Goal: Task Accomplishment & Management: Use online tool/utility

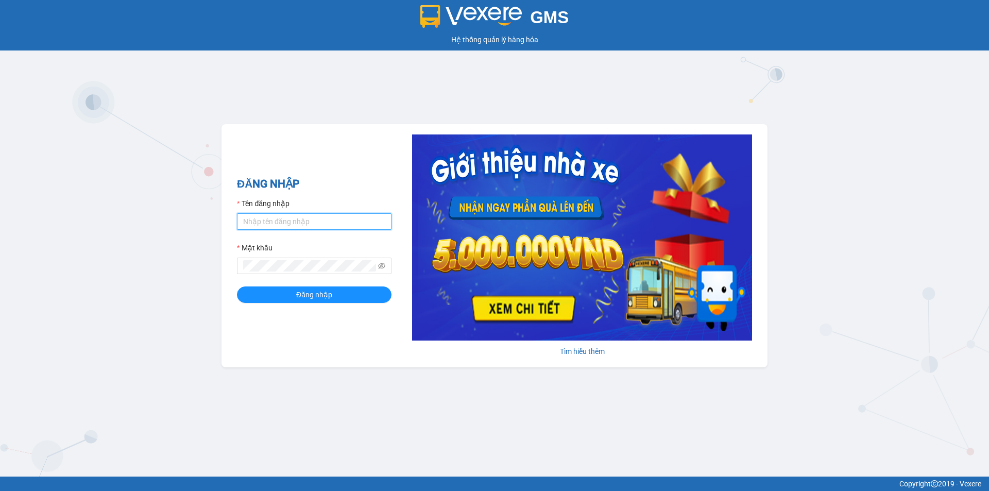
click at [297, 224] on input "Tên đăng nhập" at bounding box center [314, 221] width 154 height 16
type input "thanhthanh.tuannga"
click at [237, 286] on button "Đăng nhập" at bounding box center [314, 294] width 154 height 16
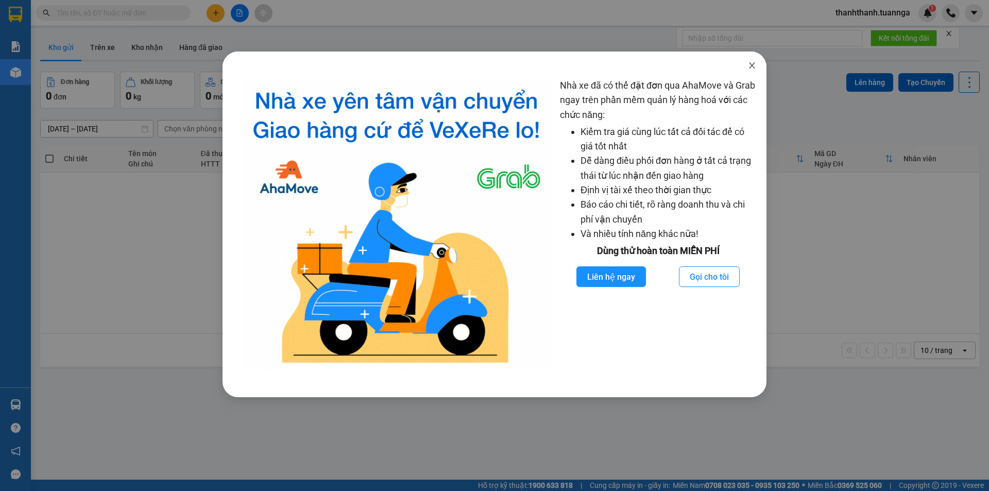
click at [748, 66] on icon "close" at bounding box center [752, 65] width 8 height 8
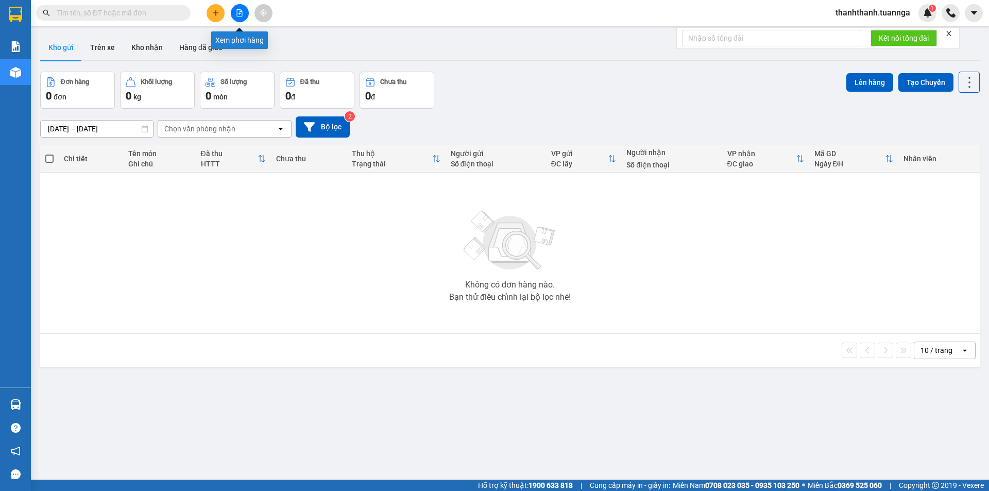
click at [245, 12] on button at bounding box center [240, 13] width 18 height 18
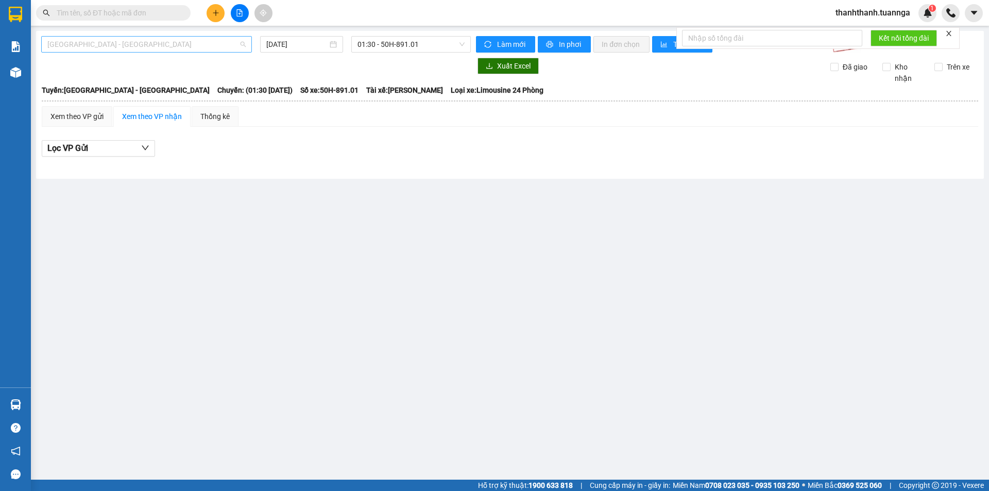
click at [163, 38] on span "[GEOGRAPHIC_DATA] - [GEOGRAPHIC_DATA]" at bounding box center [146, 44] width 198 height 15
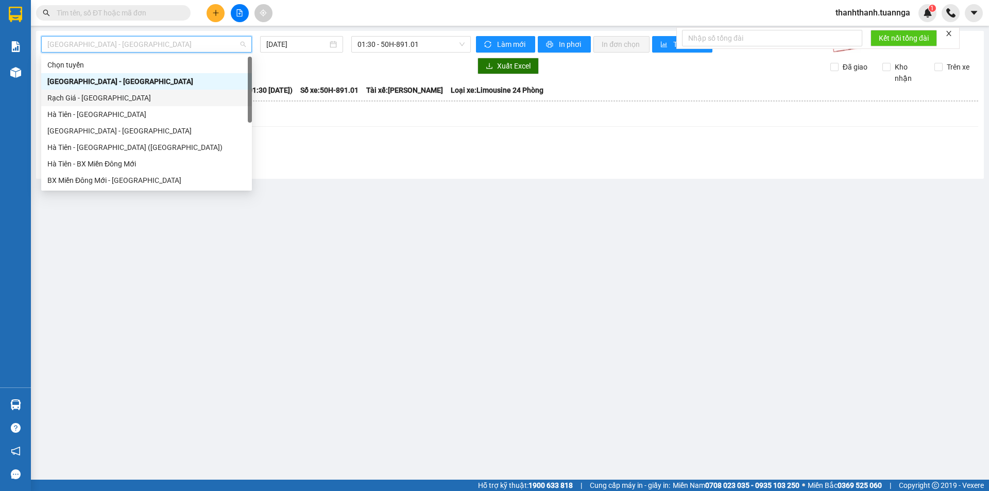
click at [125, 97] on div "Rạch Giá - [GEOGRAPHIC_DATA]" at bounding box center [146, 97] width 198 height 11
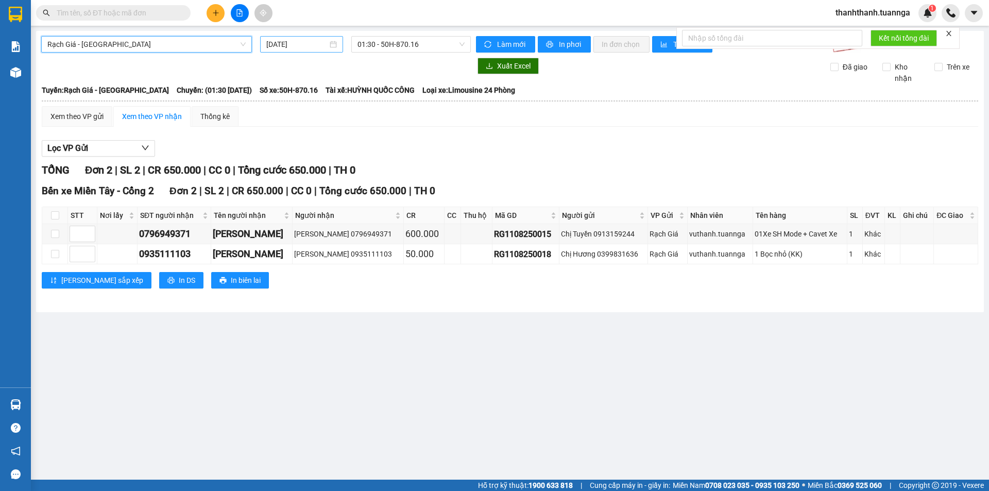
click at [317, 46] on input "[DATE]" at bounding box center [296, 44] width 61 height 11
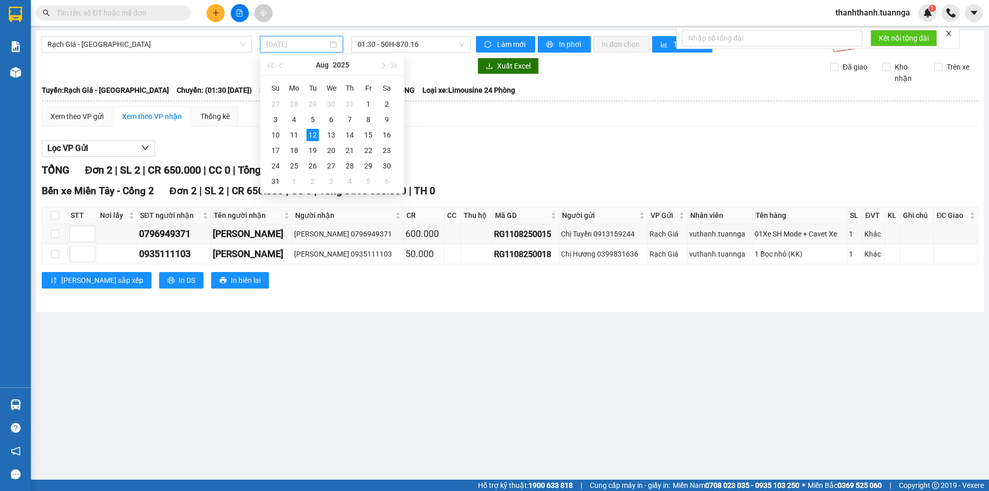
type input "[DATE]"
click at [313, 133] on div "12" at bounding box center [312, 135] width 12 height 12
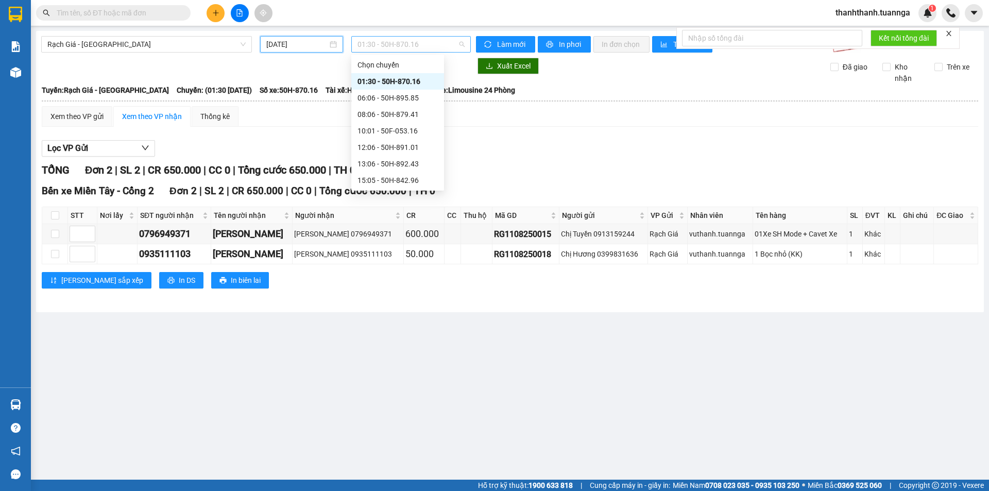
click at [409, 41] on span "01:30 - 50H-870.16" at bounding box center [410, 44] width 107 height 15
click at [133, 38] on span "Rạch Giá - [GEOGRAPHIC_DATA]" at bounding box center [146, 44] width 198 height 15
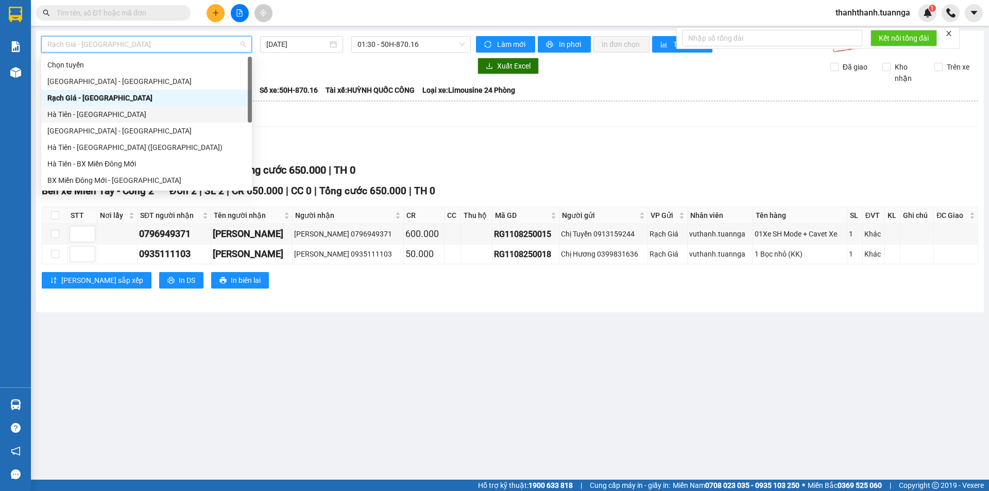
click at [98, 111] on div "Hà Tiên - [GEOGRAPHIC_DATA]" at bounding box center [146, 114] width 198 height 11
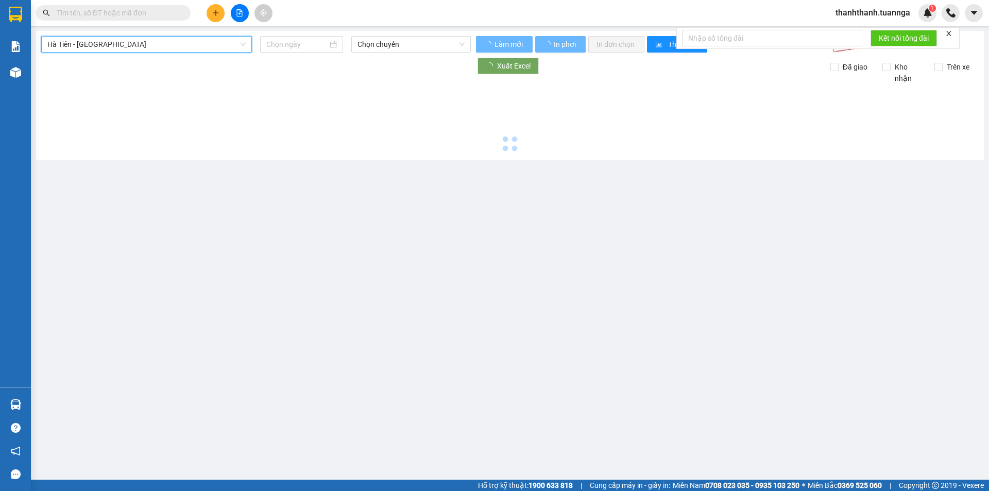
type input "[DATE]"
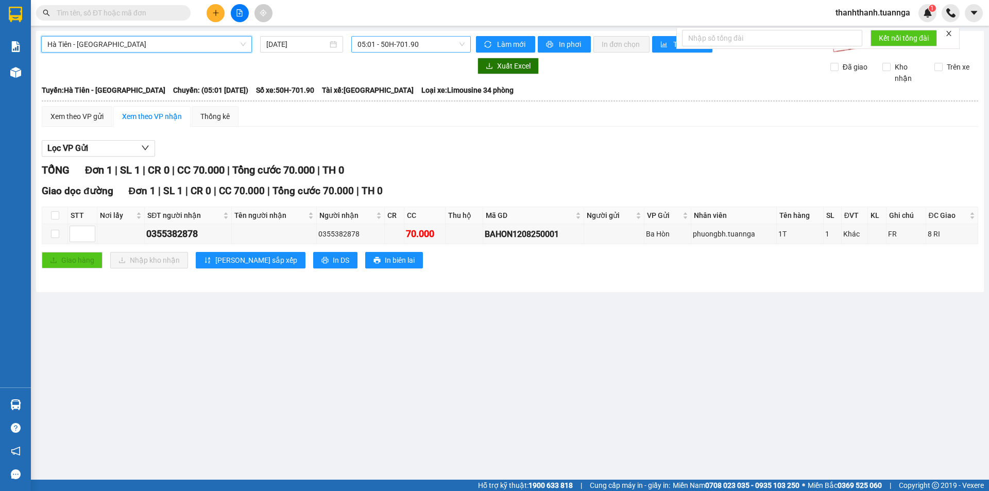
click at [407, 45] on span "05:01 - 50H-701.90" at bounding box center [410, 44] width 107 height 15
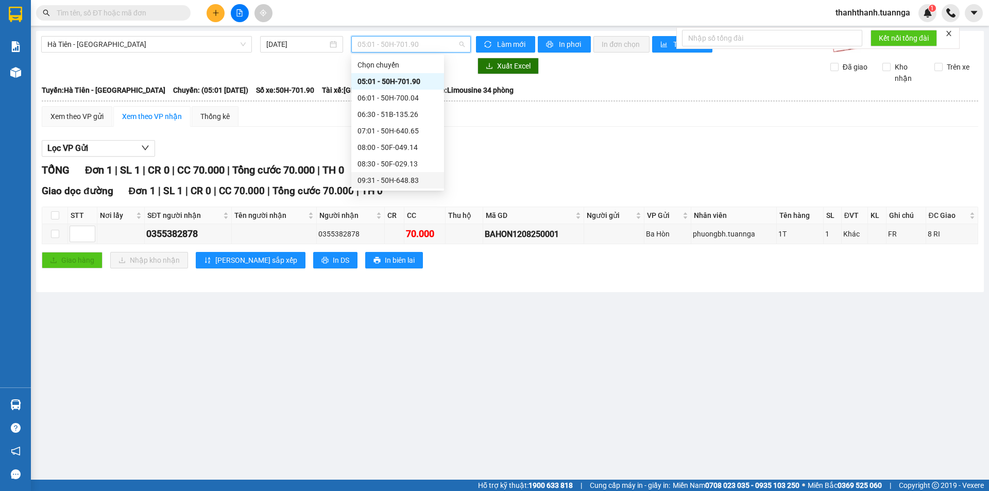
click at [384, 181] on div "09:31 - 50H-648.83" at bounding box center [397, 180] width 80 height 11
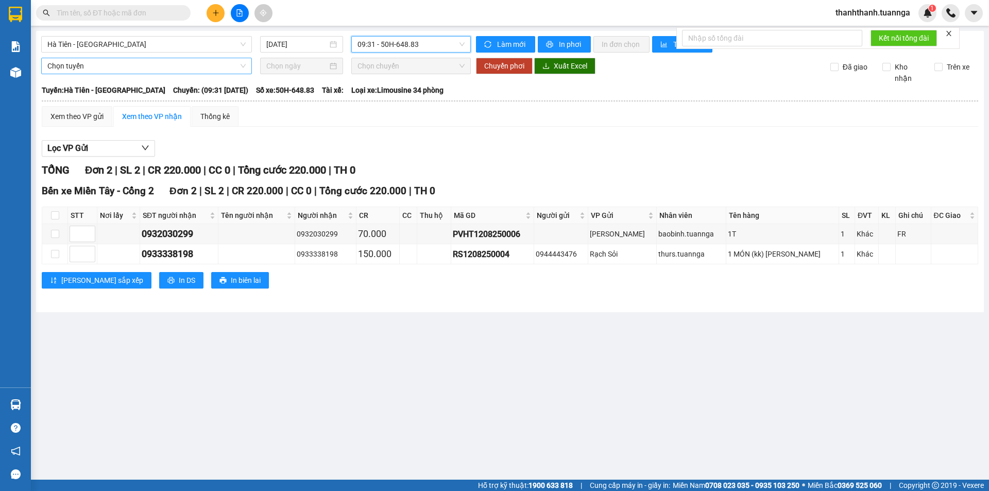
click at [213, 66] on span "Chọn tuyến" at bounding box center [146, 65] width 198 height 15
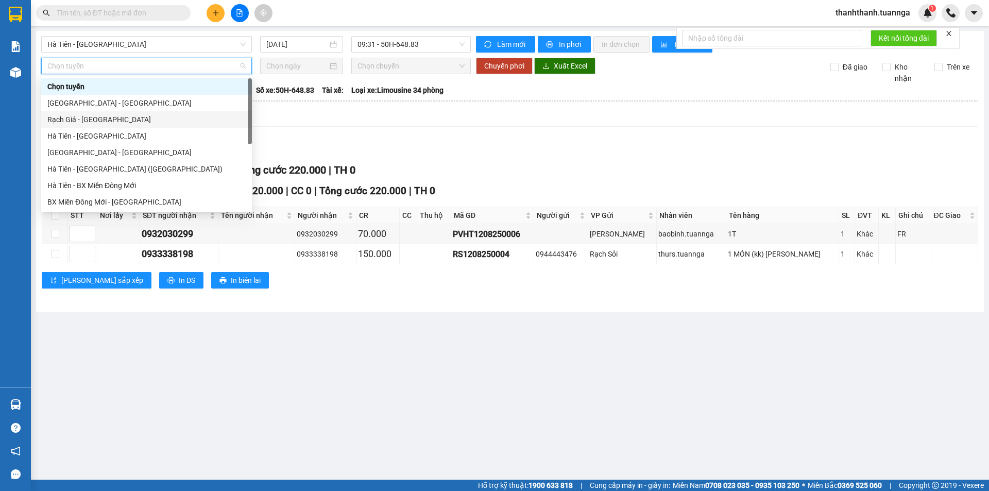
click at [88, 119] on div "Rạch Giá - [GEOGRAPHIC_DATA]" at bounding box center [146, 119] width 198 height 11
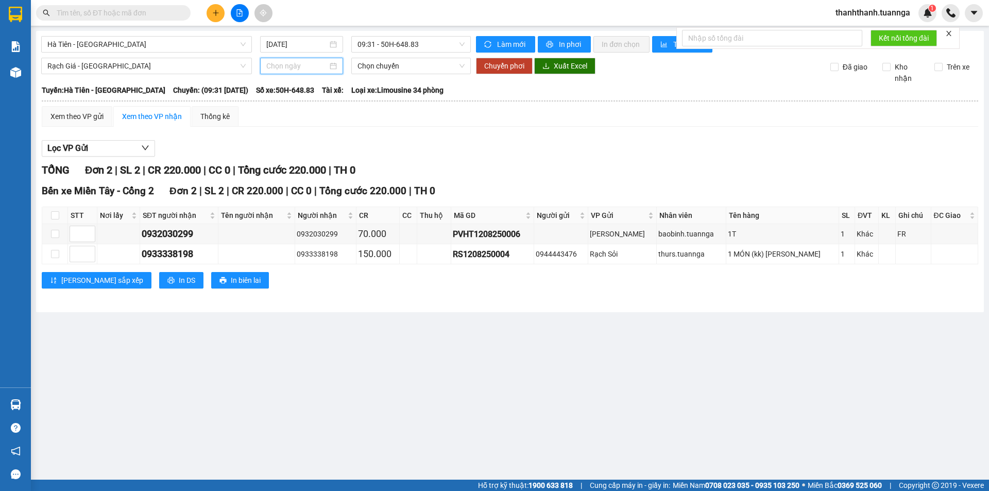
click at [284, 61] on input at bounding box center [296, 65] width 61 height 11
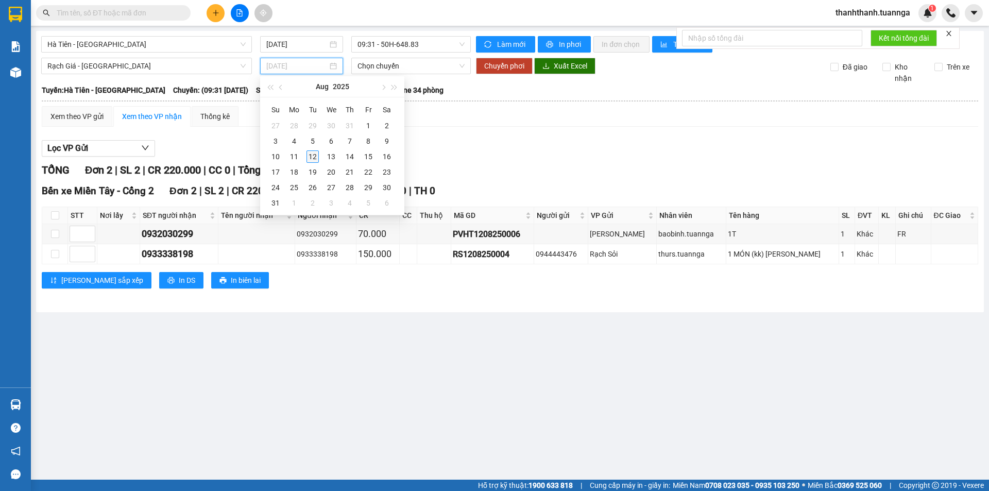
type input "[DATE]"
click at [313, 159] on div "12" at bounding box center [312, 156] width 12 height 12
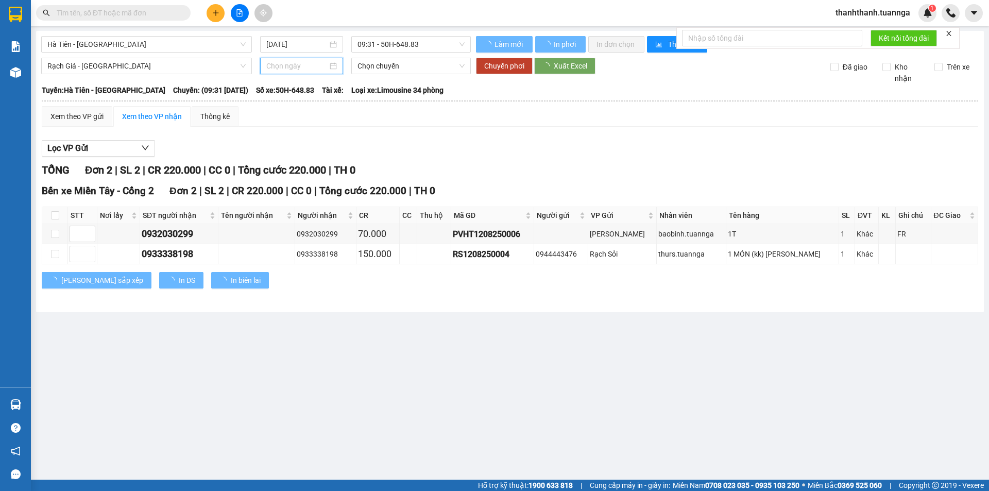
type input "[DATE]"
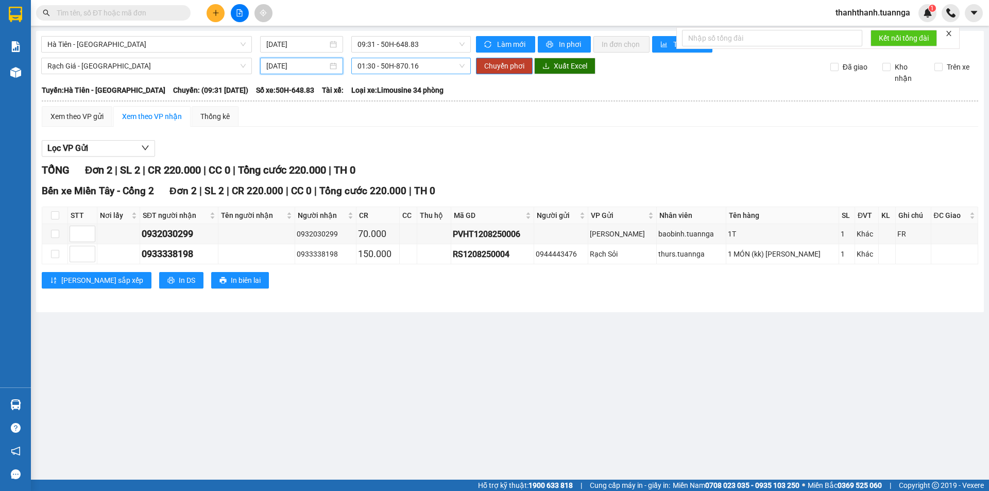
click at [407, 62] on span "01:30 - 50H-870.16" at bounding box center [410, 65] width 107 height 15
click at [417, 68] on span "01:30 - 50H-870.16" at bounding box center [410, 65] width 107 height 15
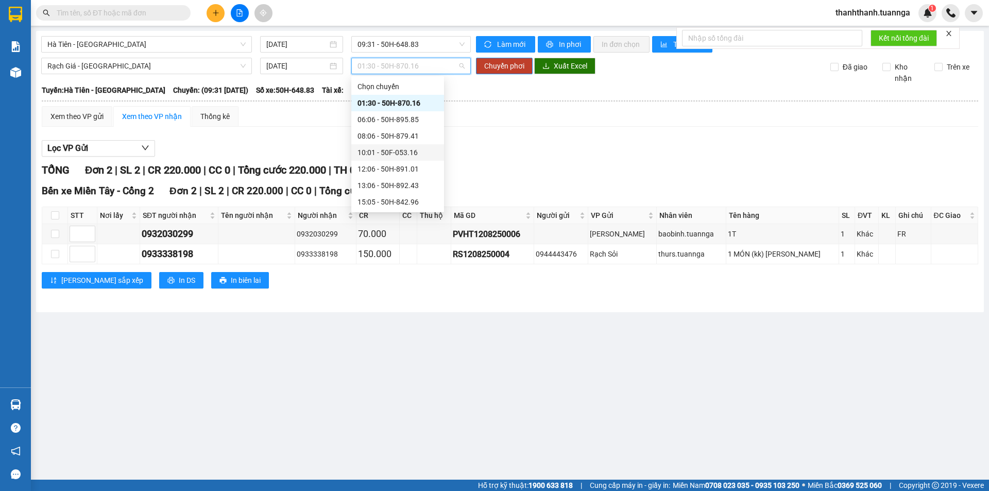
click at [380, 152] on div "10:01 - 50F-053.16" at bounding box center [397, 152] width 80 height 11
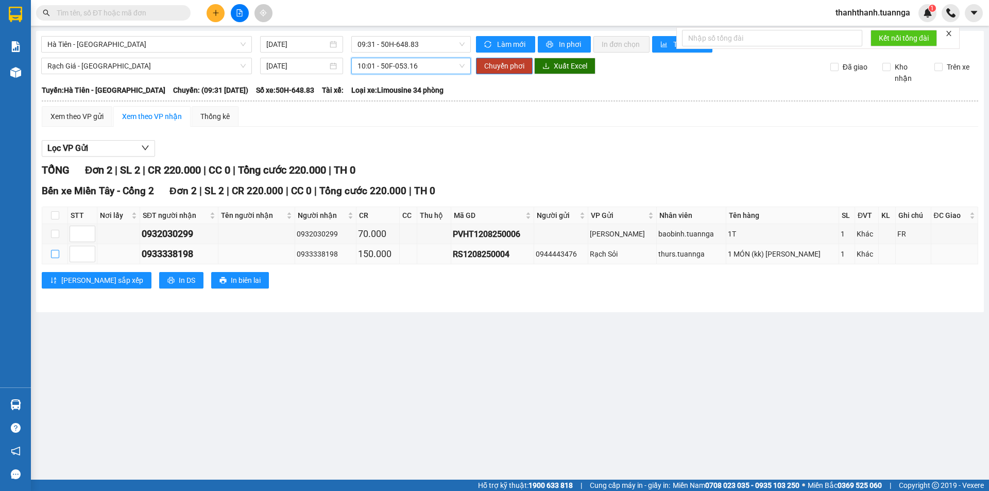
click at [55, 257] on input "checkbox" at bounding box center [55, 254] width 8 height 8
checkbox input "true"
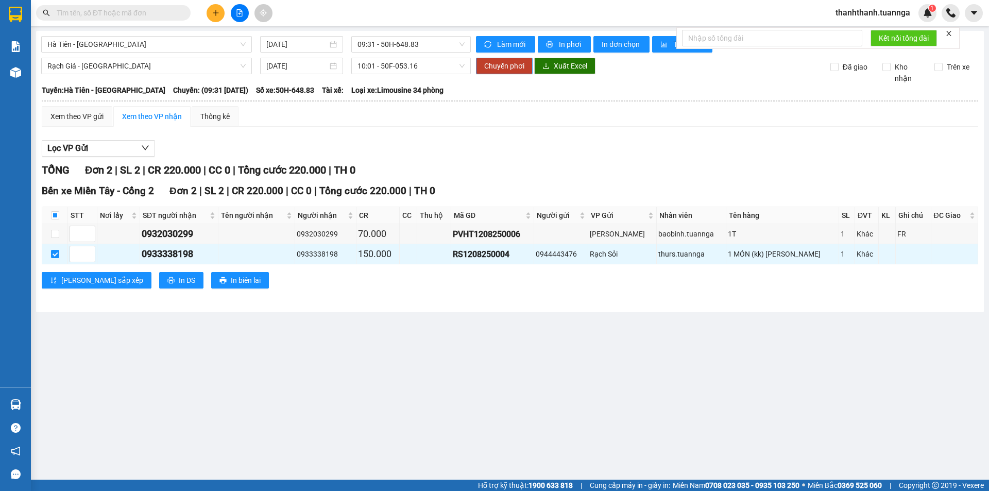
click at [516, 66] on span "Chuyển phơi" at bounding box center [504, 65] width 40 height 11
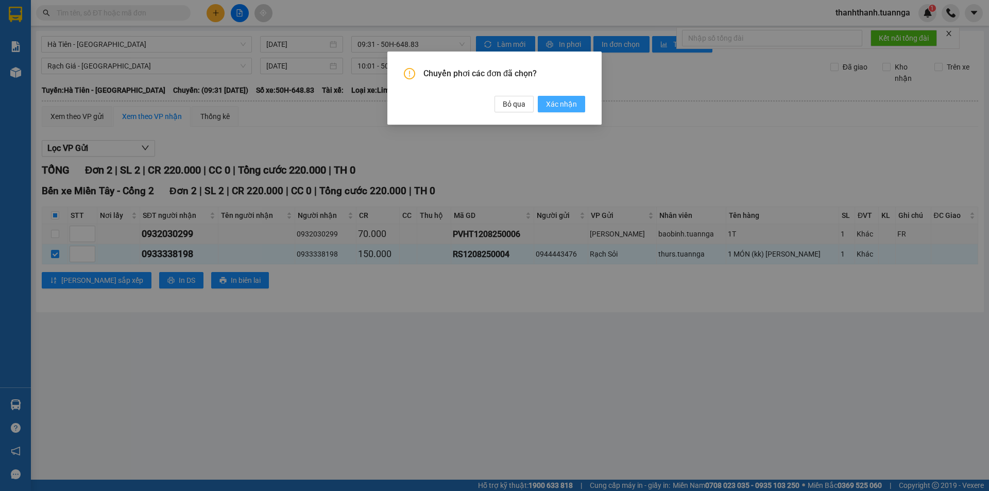
click at [555, 106] on span "Xác nhận" at bounding box center [561, 103] width 31 height 11
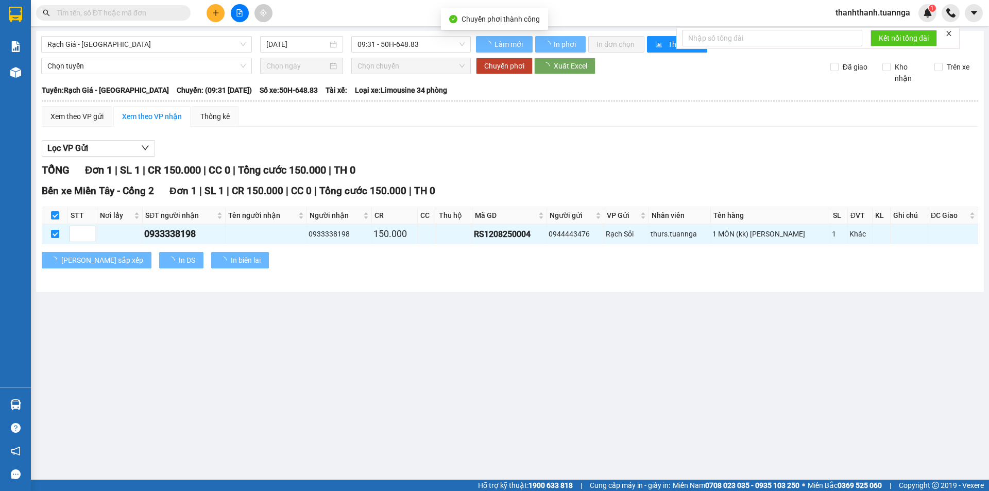
checkbox input "false"
